Goal: Task Accomplishment & Management: Complete application form

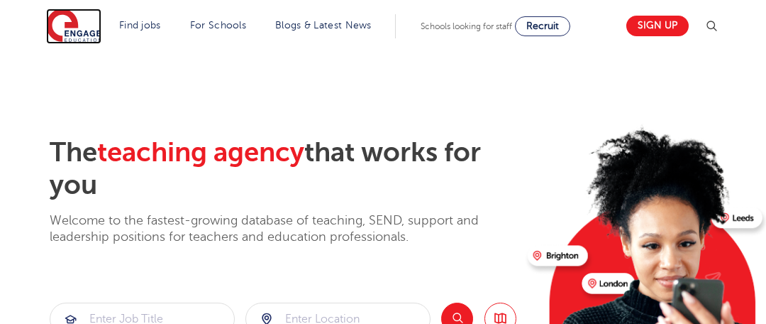
click at [69, 30] on img at bounding box center [73, 26] width 55 height 35
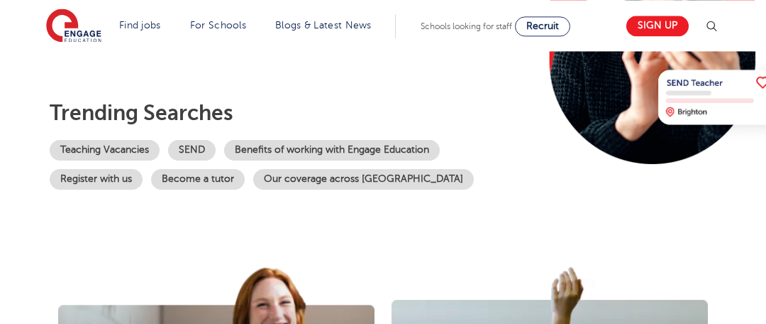
scroll to position [289, 0]
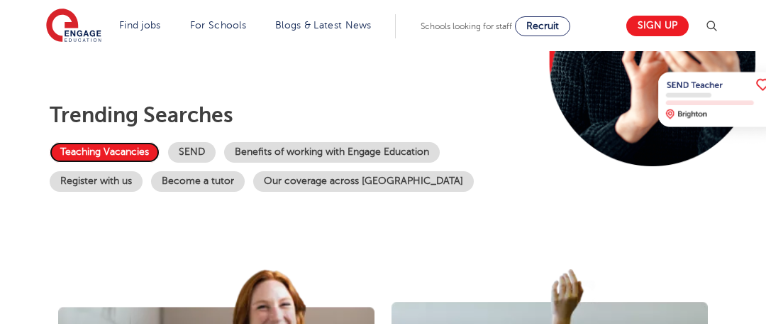
click at [113, 152] on link "Teaching Vacancies" at bounding box center [105, 152] width 110 height 21
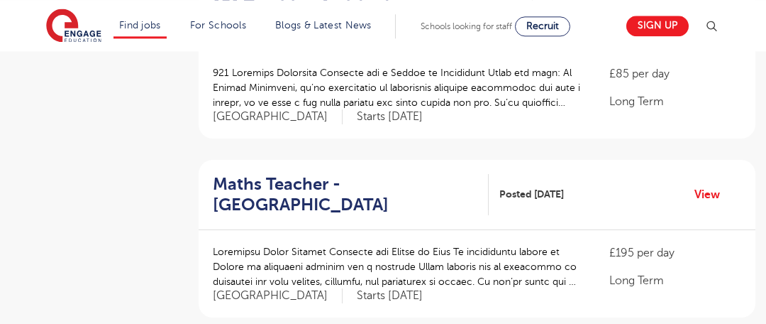
scroll to position [941, 0]
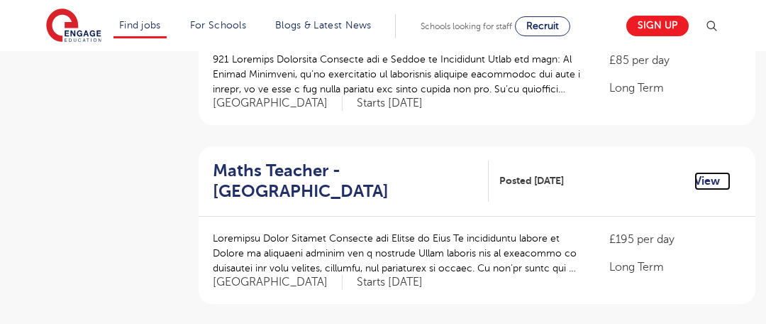
click at [717, 172] on link "View" at bounding box center [713, 181] width 36 height 18
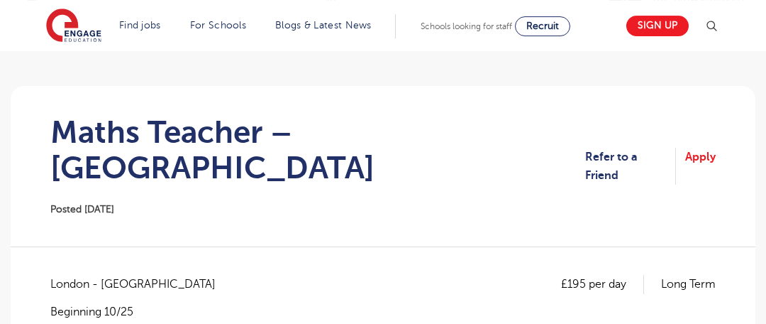
scroll to position [72, 0]
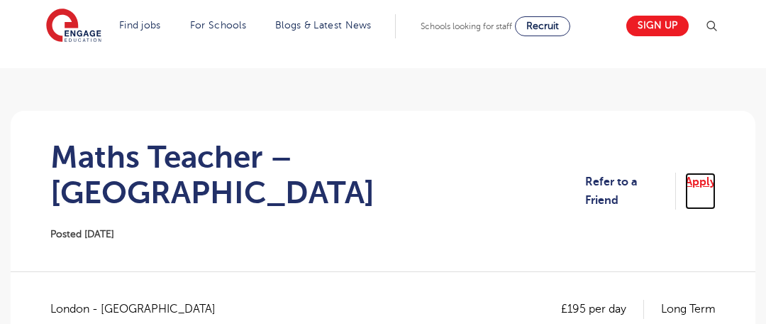
click at [712, 172] on link "Apply" at bounding box center [700, 191] width 31 height 38
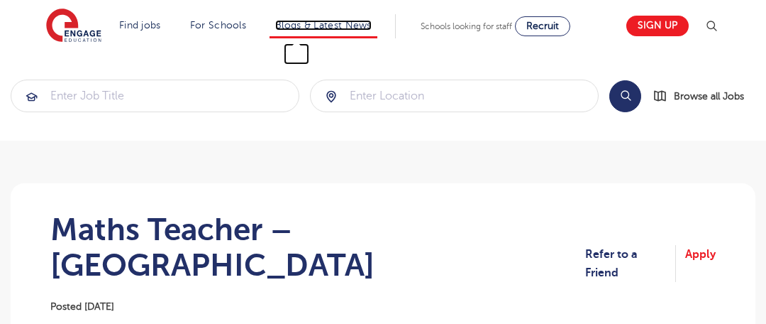
click at [301, 23] on link "Blogs & Latest News" at bounding box center [323, 25] width 96 height 11
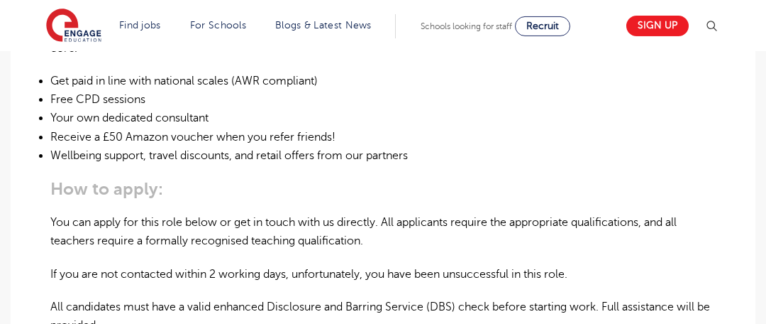
scroll to position [941, 0]
